Goal: Communication & Community: Answer question/provide support

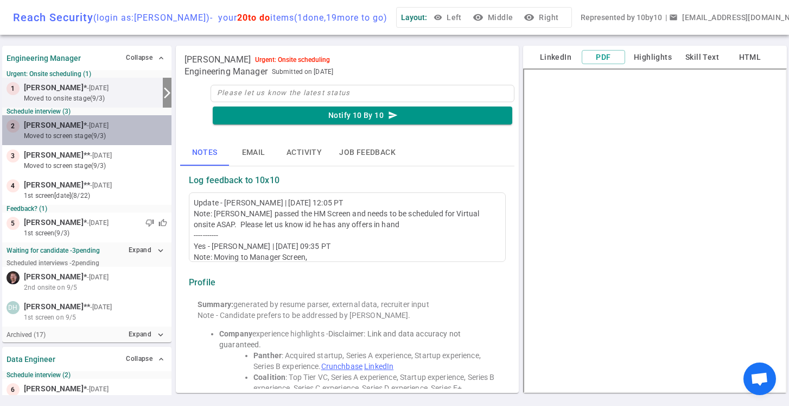
click at [123, 134] on small "moved to Screen stage (9/3)" at bounding box center [95, 136] width 143 height 10
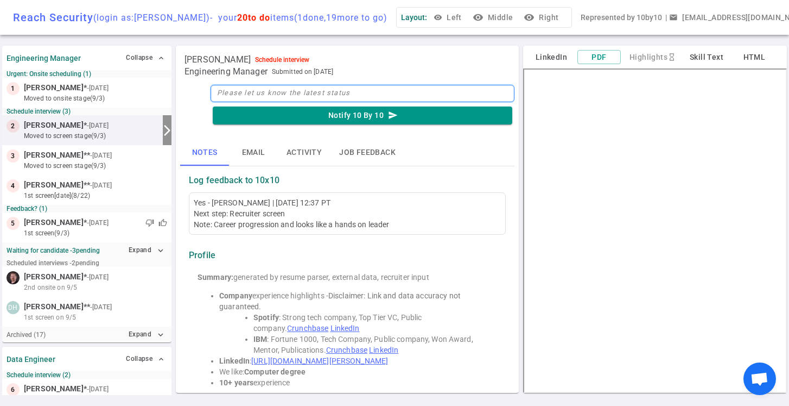
click at [238, 97] on textarea at bounding box center [363, 93] width 304 height 17
type textarea "R"
type textarea "Re"
type textarea "Rec"
type textarea "Recr"
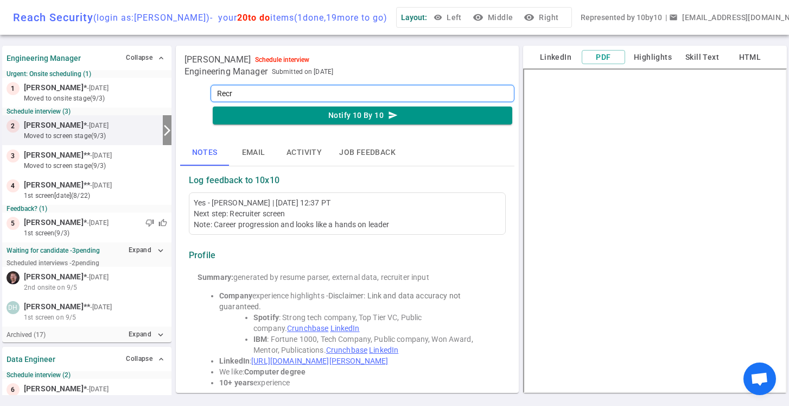
type textarea "Recru"
type textarea "Recrui"
type textarea "Recruit"
type textarea "Recruite"
type textarea "Recruiter"
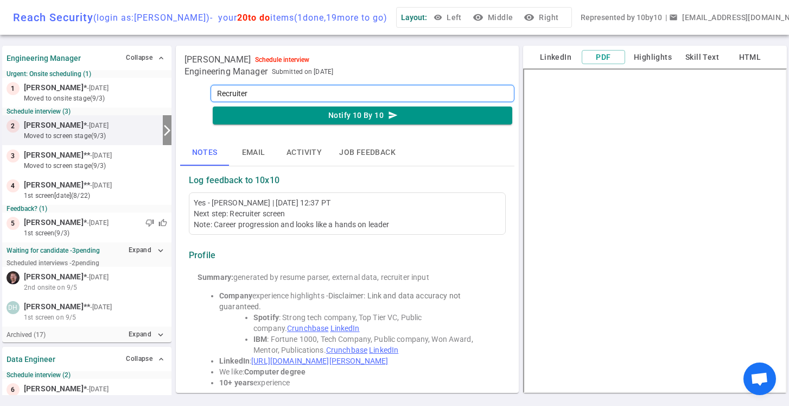
type textarea "Recruiter"
type textarea "Recruiter c"
type textarea "Recruiter ca"
type textarea "Recruiter cal"
type textarea "Recruiter call"
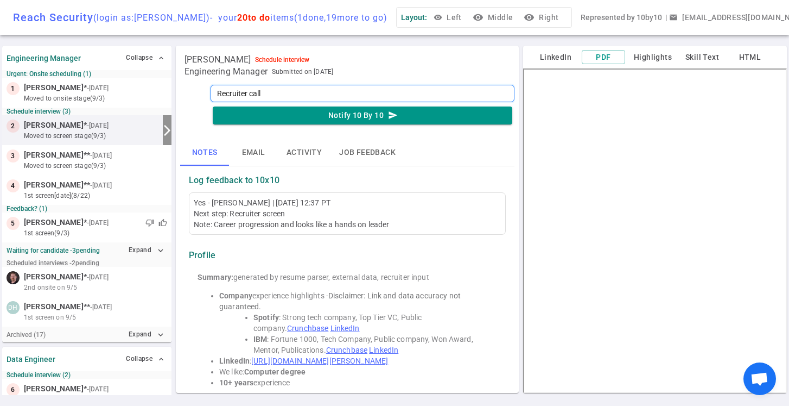
type textarea "Recruiter call"
type textarea "Recruiter call 8"
type textarea "Recruiter call 8-"
type textarea "Recruiter call 8-4"
type textarea "Recruiter call 8-"
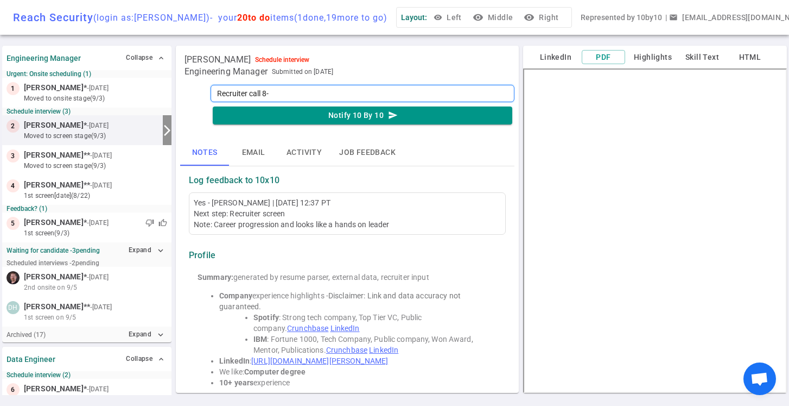
type textarea "Recruiter call 8"
type textarea "Recruiter call 8 /"
type textarea "Recruiter call 8 / 4"
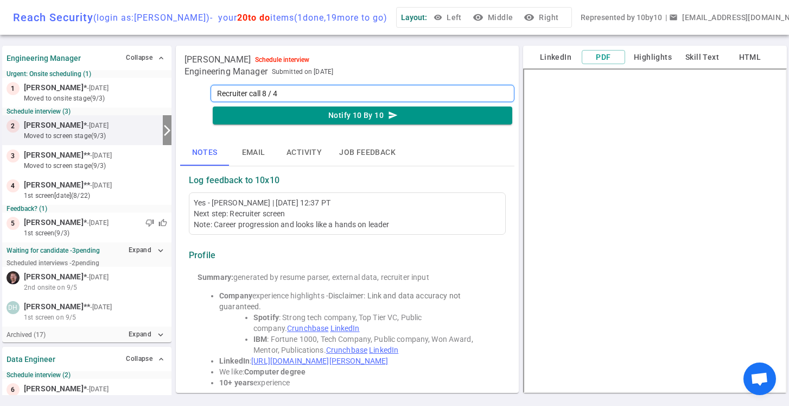
type textarea "Recruiter call 8 / 4"
type textarea "Recruiter call 8 / 4 7"
type textarea "Recruiter call 8 / 4 7:"
type textarea "Recruiter call 8 / 4 7:3"
type textarea "Recruiter call [DATE] 7:30"
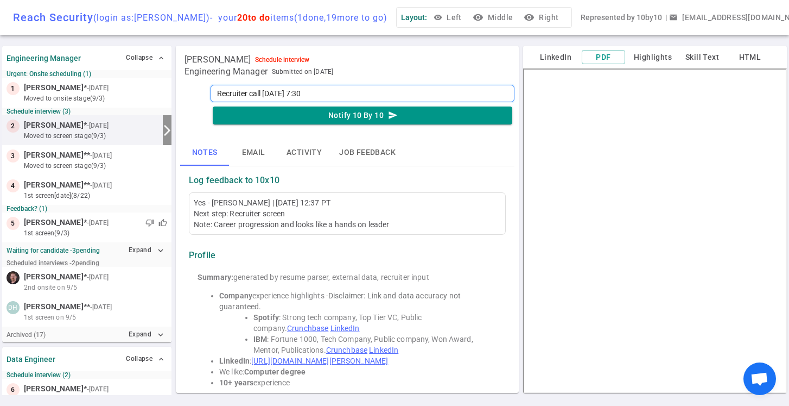
type textarea "Recruiter call [DATE] 7:30"
type textarea "Recruiter call [DATE] 7:30 P"
type textarea "Recruiter call [DATE] 7:30 PD"
type textarea "Recruiter call [DATE] 7:30 PDT"
click at [285, 92] on textarea "Recruiter call [DATE] 7:30 PDT" at bounding box center [363, 93] width 304 height 17
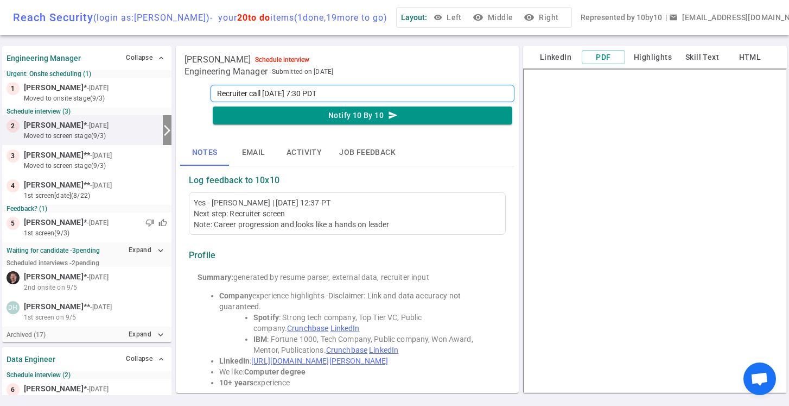
type textarea "Recruiter call [DATE] 7:30 PDT"
type textarea "Recruiter call 8 / 4 a7:30 PDT"
type textarea "Recruiter call [DATE]7:30 PDT"
type textarea "Recruiter call [DATE] 7:30 PDT"
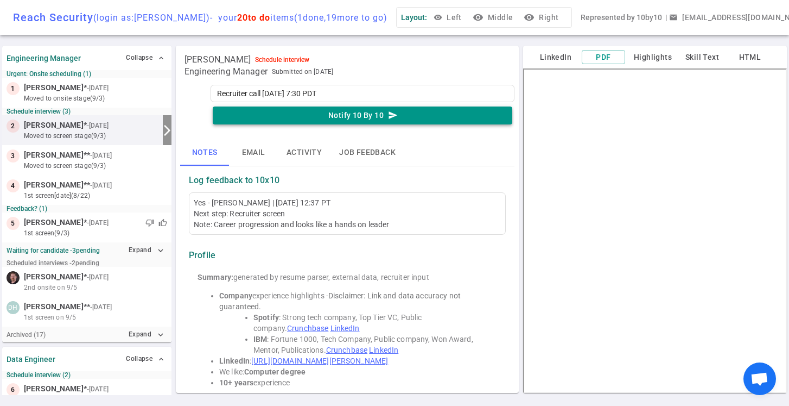
click at [350, 110] on button "Notify 10 By 10 send" at bounding box center [363, 115] width 300 height 18
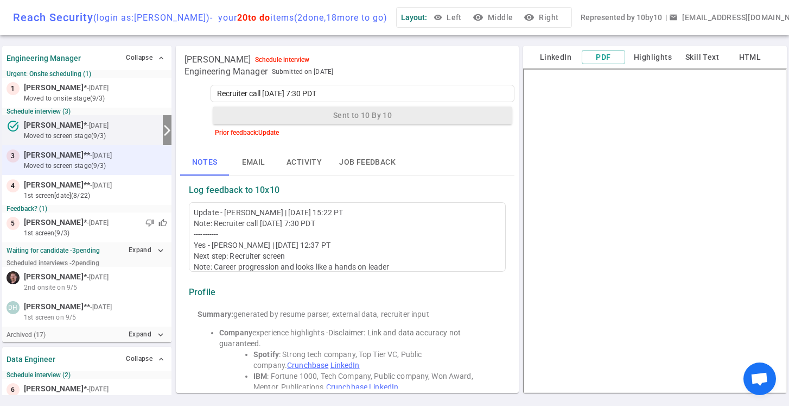
click at [68, 162] on small "moved to Screen stage (9/3)" at bounding box center [95, 166] width 143 height 10
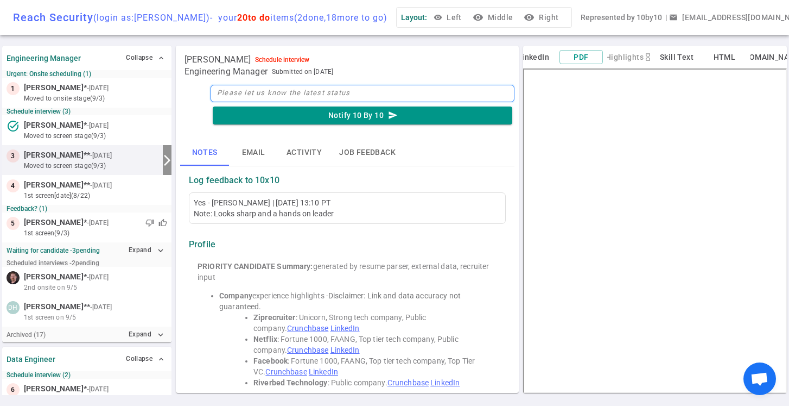
click at [229, 99] on textarea at bounding box center [363, 93] width 304 height 17
type textarea "R"
type textarea "Re"
type textarea "Rec"
type textarea "Recr"
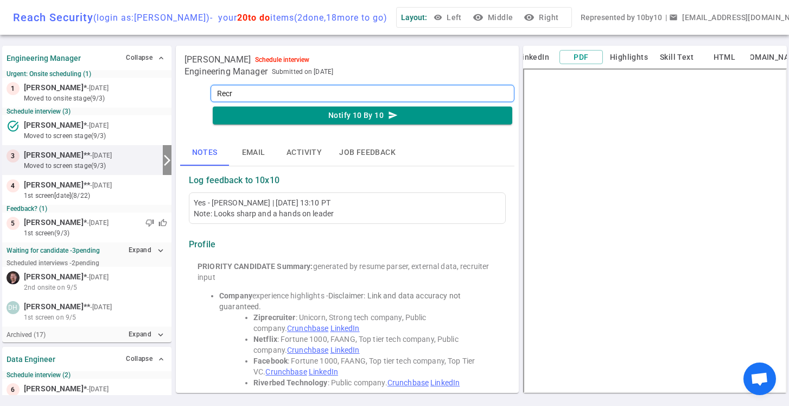
type textarea "Recru"
type textarea "Recrui"
type textarea "Recruit"
type textarea "Recruite"
type textarea "Recruiter"
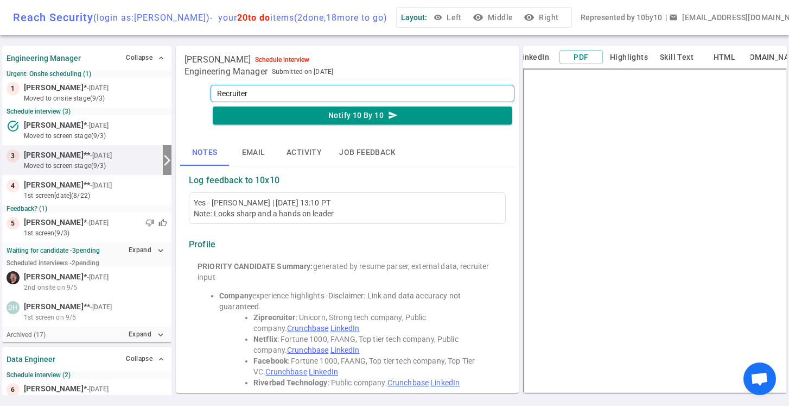
type textarea "Recruiter"
type textarea "Recruiter s"
type textarea "Recruiter sc"
type textarea "Recruiter scr"
type textarea "Recruiter scre"
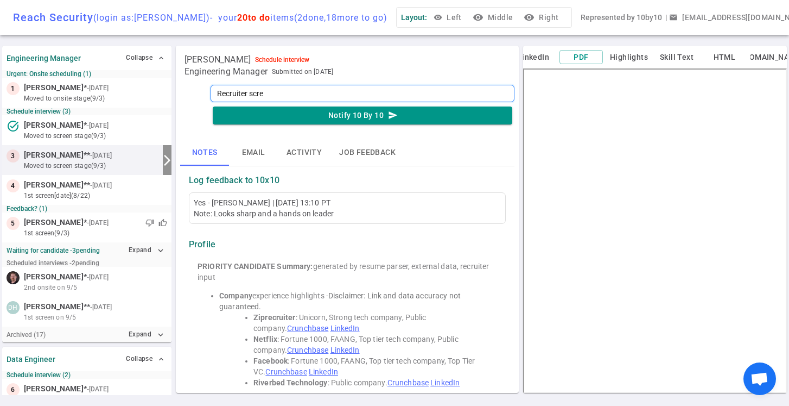
type textarea "Recruiter scree"
type textarea "Recruiter screen"
type textarea "Recruiter screen 9"
type textarea "Recruiter screen 9/"
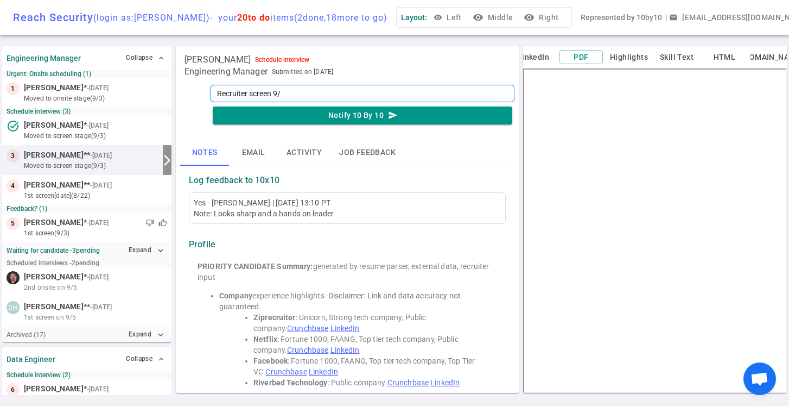
type textarea "Recruiter screen 9/4"
type textarea "Recruiter screen 9/4 -"
type textarea "Recruiter screen 9/4 - 9"
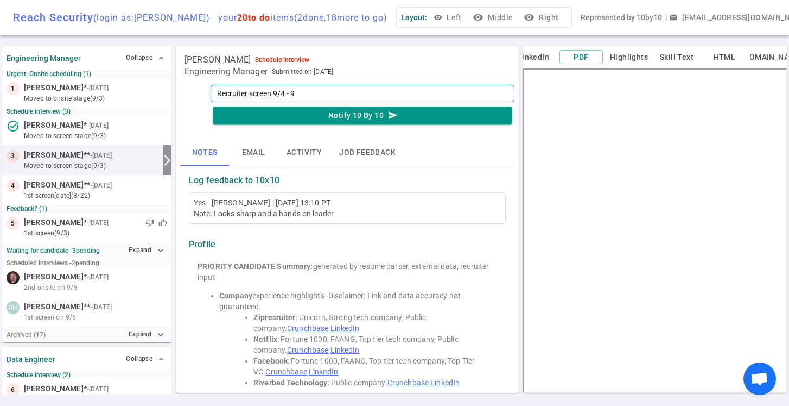
type textarea "Recruiter screen 9/4 - 9:"
type textarea "Recruiter screen 9/4 - 9:0"
type textarea "Recruiter screen [DATE] 9:00"
type textarea "Recruiter screen [DATE] 9:00 P"
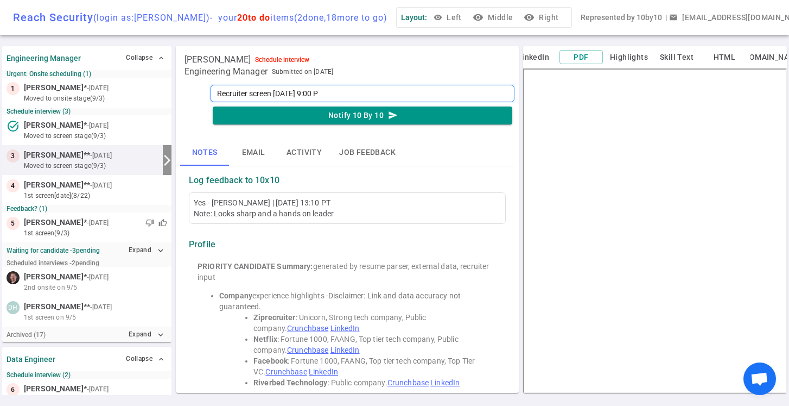
type textarea "Recruiter screen [DATE] 9:00 PD"
type textarea "Recruiter screen [DATE] 9:00 PDT"
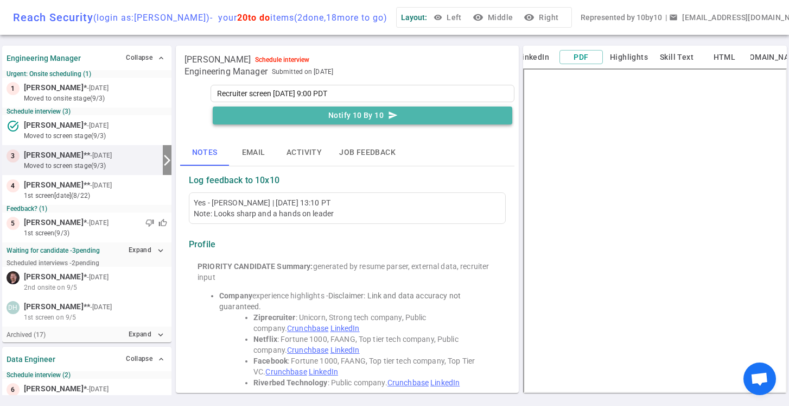
click at [353, 118] on button "Notify 10 By 10 send" at bounding box center [363, 115] width 300 height 18
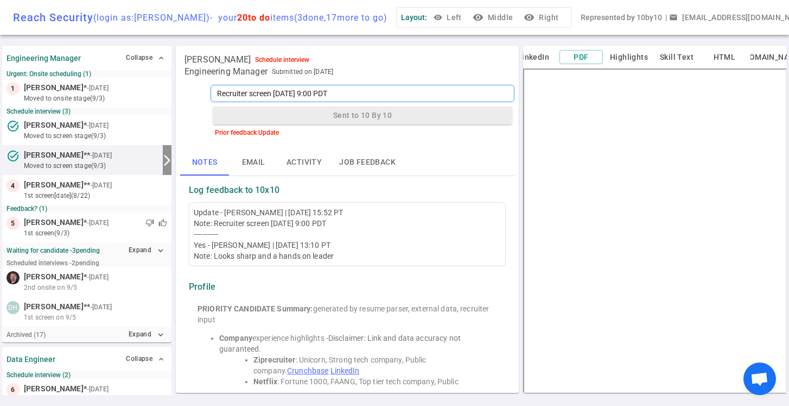
click at [337, 97] on textarea "Recruiter screen [DATE] 9:00 PDT" at bounding box center [363, 93] width 304 height 17
click at [314, 91] on textarea "Recruiter screen [DATE] 9:00 PDT" at bounding box center [363, 93] width 304 height 17
type textarea "Recruiter screen [DATE] 9:00PDT"
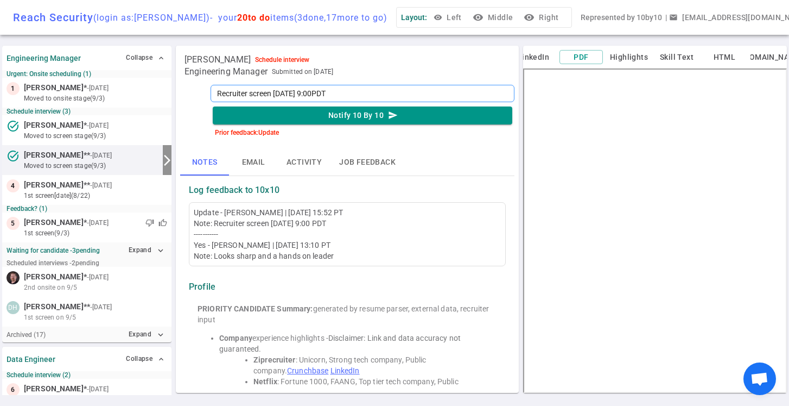
type textarea "Recruiter screen 9/4 - 9:0PDT"
type textarea "Recruiter screen 9/4 - 9:PDT"
type textarea "Recruiter screen 9/4 - 9PDT"
type textarea "Recruiter screen 9/4 - PDT"
type textarea "Recruiter screen 9/4 - 7PDT"
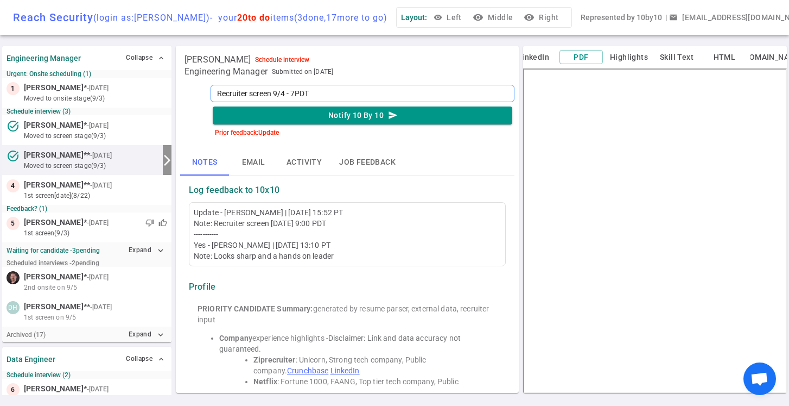
type textarea "Recruiter screen 9/4 - 7:PDT"
type textarea "Recruiter screen 9/4 - 7:3PDT"
type textarea "Recruiter screen [DATE] 7:30PDT"
type textarea "Recruiter screen [DATE] 7:30 PDT"
click at [328, 114] on button "Notify 10 By 10 send" at bounding box center [363, 115] width 300 height 18
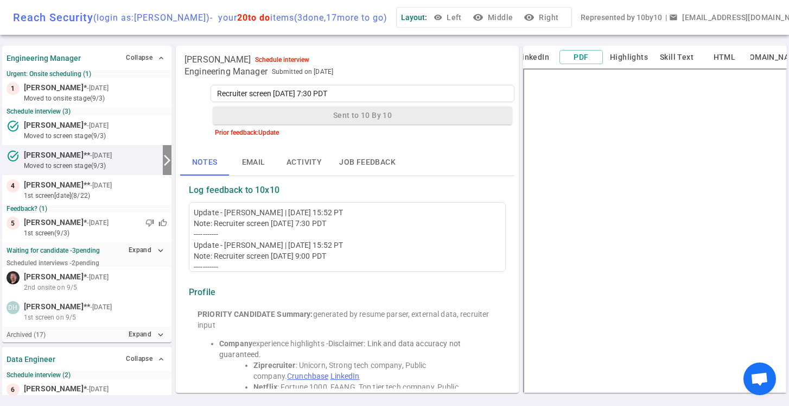
click at [308, 221] on div "Update - [PERSON_NAME] | [DATE] 15:52 PT Note: Recruiter screen [DATE] 7:30 PDT…" at bounding box center [347, 250] width 307 height 87
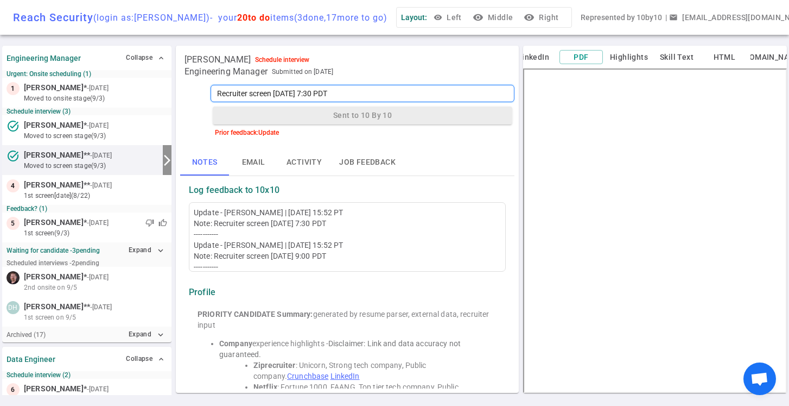
click at [311, 96] on textarea "Recruiter screen [DATE] 7:30 PDT" at bounding box center [363, 93] width 304 height 17
type textarea "Recruiter screen 9/4 - 7:3 PDT"
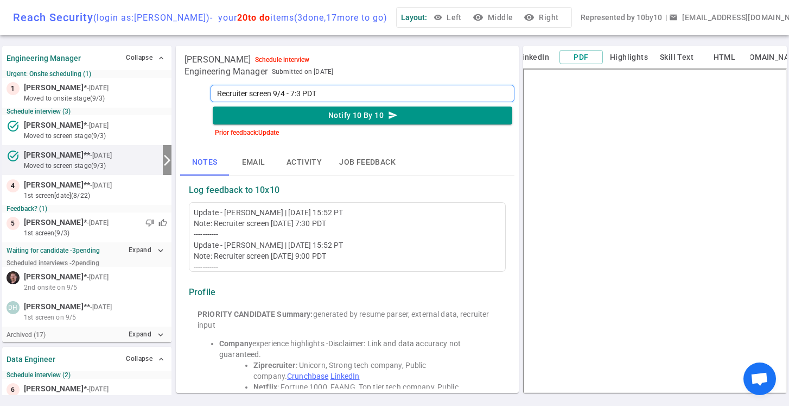
type textarea "Recruiter screen 9/4 - 7: PDT"
type textarea "Recruiter screen 9/4 - 7 PDT"
type textarea "Recruiter screen 9/4 - PDT"
type textarea "Recruiter screen 9/4 - 9 PDT"
type textarea "Recruiter screen 9/4 - 9: PDT"
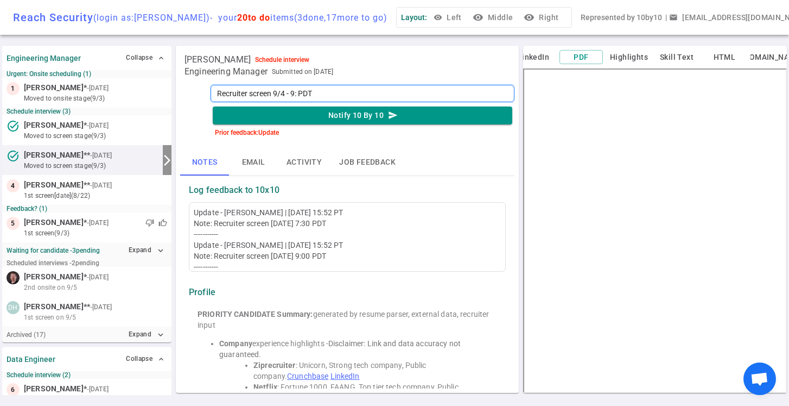
type textarea "Recruiter screen 9/4 - 9:0 PDT"
type textarea "Recruiter screen [DATE] 9:00 PDT"
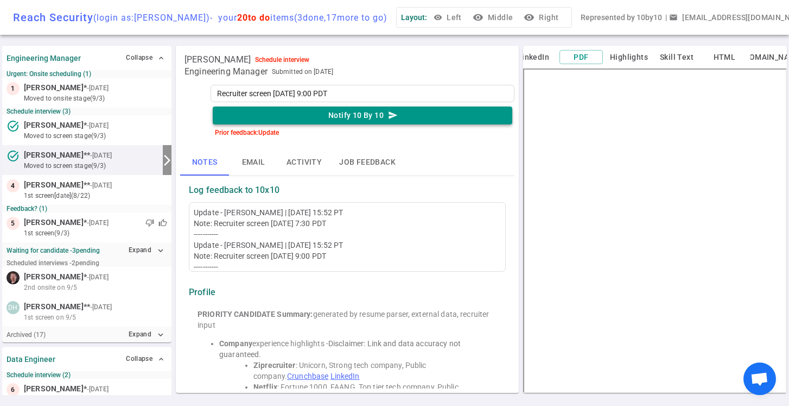
click at [343, 118] on button "Notify 10 By 10 send" at bounding box center [363, 115] width 300 height 18
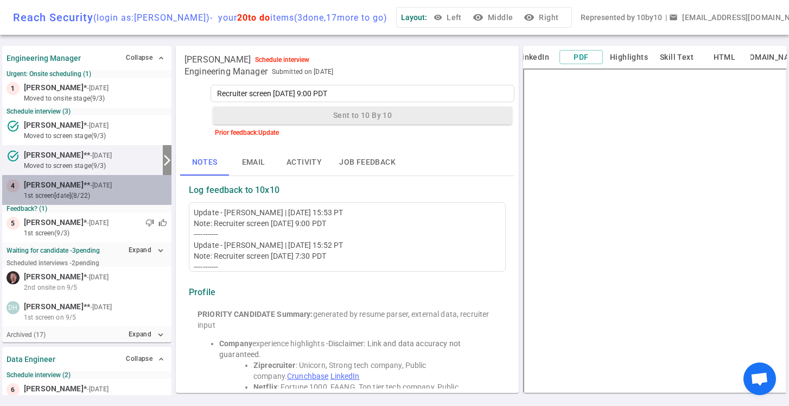
click at [113, 193] on small "1st Screen [DATE] (8/22)" at bounding box center [95, 196] width 143 height 10
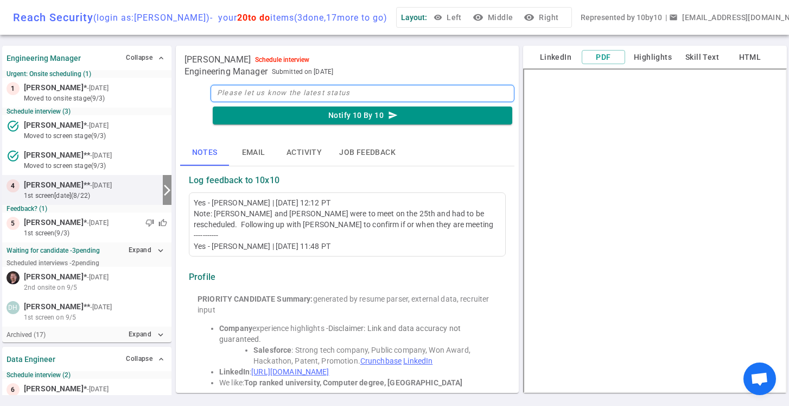
click at [257, 94] on textarea at bounding box center [363, 93] width 304 height 17
type textarea "B"
type textarea "Br"
type textarea "Bri"
type textarea "Bria"
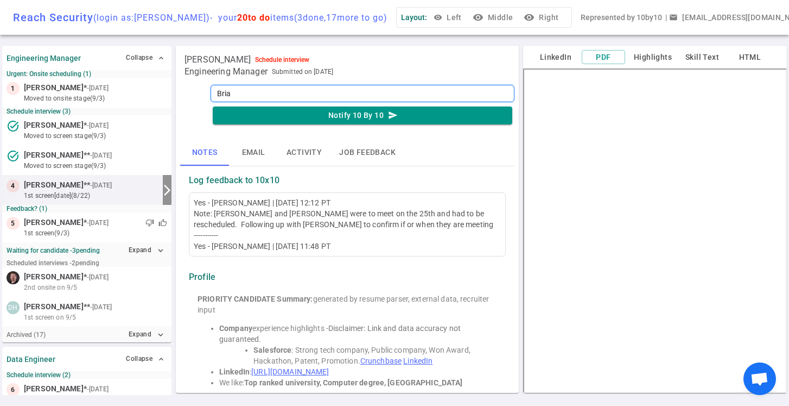
type textarea "[PERSON_NAME]"
type textarea "[PERSON_NAME] ps"
type textarea "[PERSON_NAME] pss"
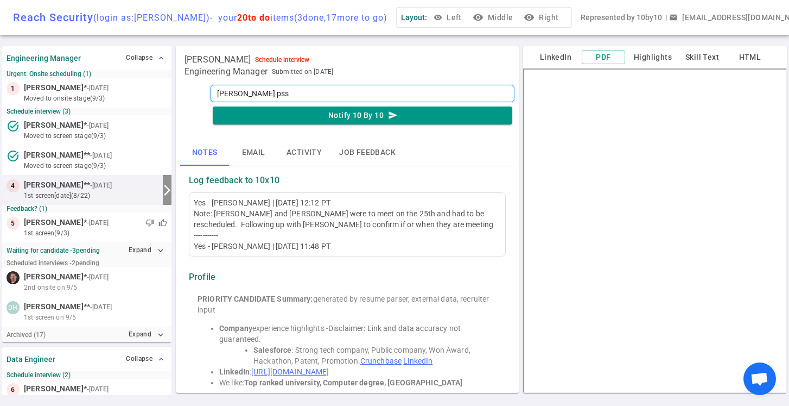
type textarea "[PERSON_NAME]"
type textarea "[PERSON_NAME] pssed"
type textarea "[PERSON_NAME] passed"
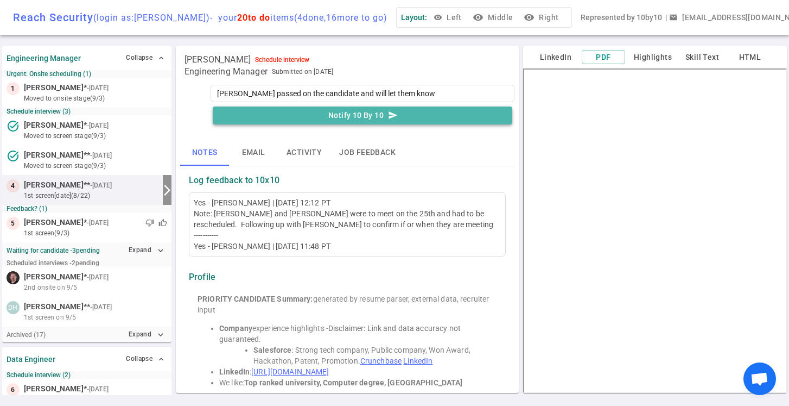
click at [370, 117] on button "Notify 10 By 10 send" at bounding box center [363, 115] width 300 height 18
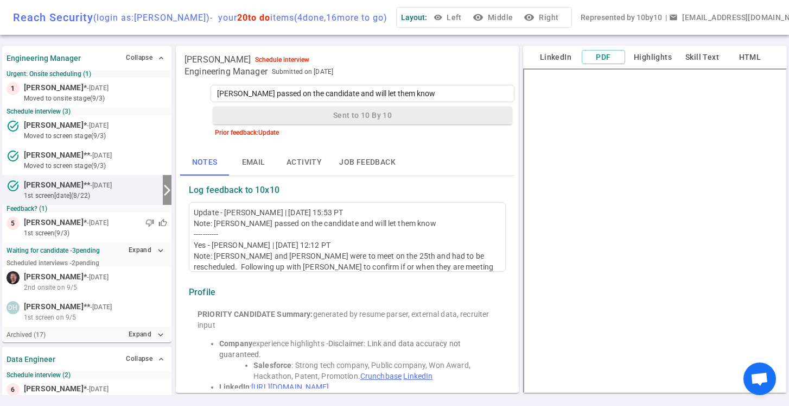
click at [162, 188] on icon "arrow_forward_ios" at bounding box center [167, 189] width 13 height 13
click at [131, 194] on small "1st Screen [DATE] (8/22)" at bounding box center [91, 196] width 135 height 10
click at [52, 183] on span "[PERSON_NAME]" at bounding box center [54, 184] width 60 height 11
